Goal: Task Accomplishment & Management: Manage account settings

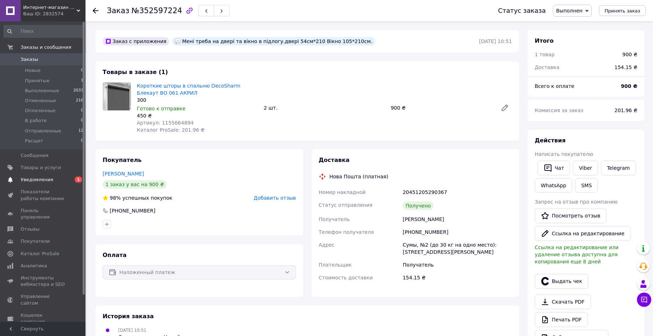
click at [35, 180] on span "Уведомления" at bounding box center [37, 180] width 32 height 6
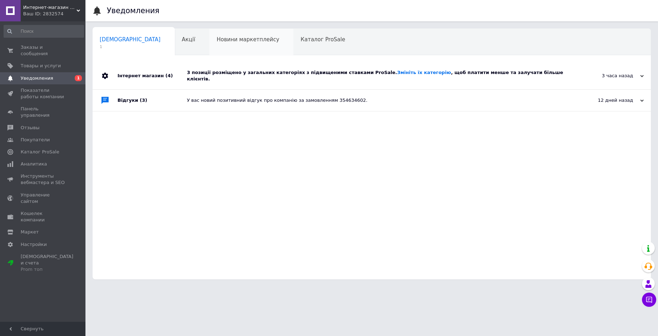
click at [218, 43] on div "Новини маркетплейсу 0" at bounding box center [251, 42] width 84 height 27
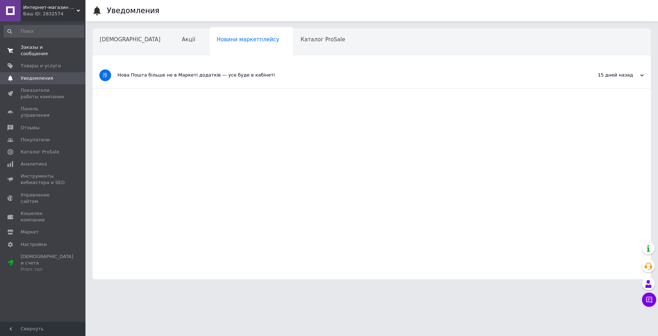
click at [24, 49] on span "Заказы и сообщения" at bounding box center [43, 50] width 45 height 13
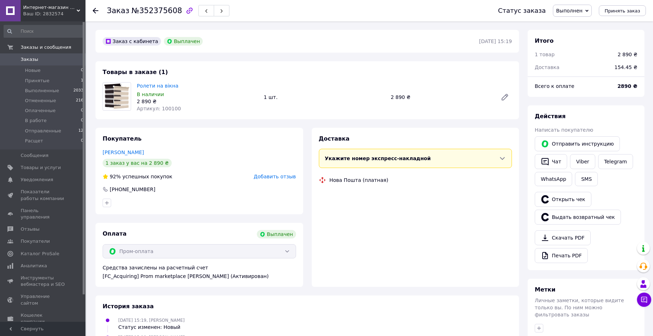
scroll to position [51, 0]
